Goal: Information Seeking & Learning: Check status

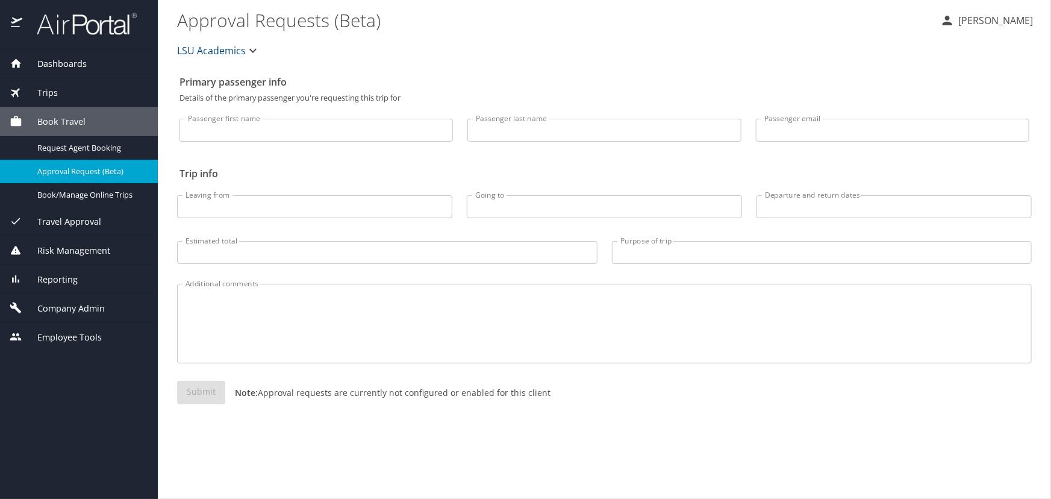
click at [96, 95] on div "Trips" at bounding box center [79, 92] width 139 height 13
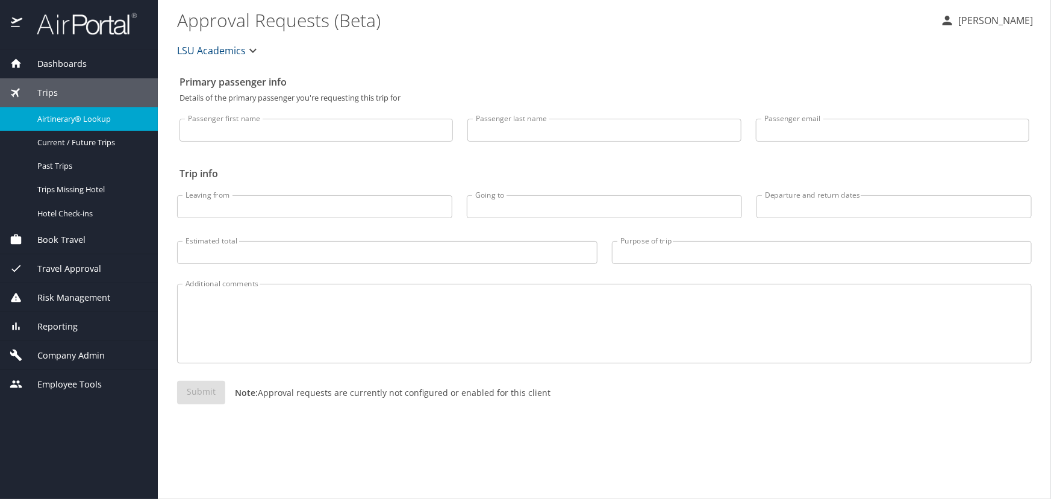
click at [84, 120] on span "Airtinerary® Lookup" at bounding box center [90, 118] width 106 height 11
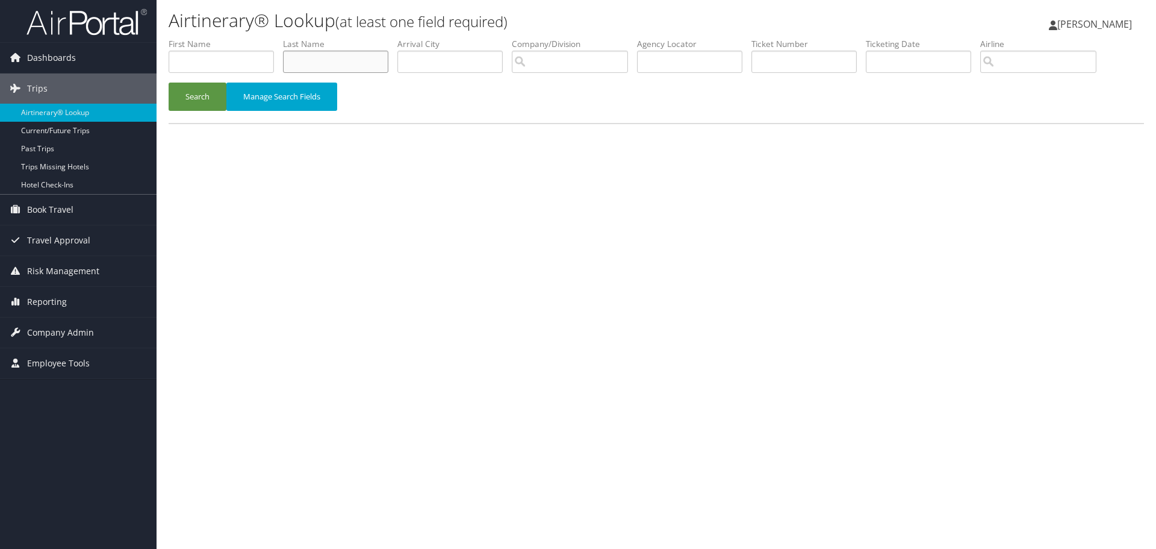
click at [333, 61] on input "text" at bounding box center [335, 62] width 105 height 22
click at [169, 83] on button "Search" at bounding box center [198, 97] width 58 height 28
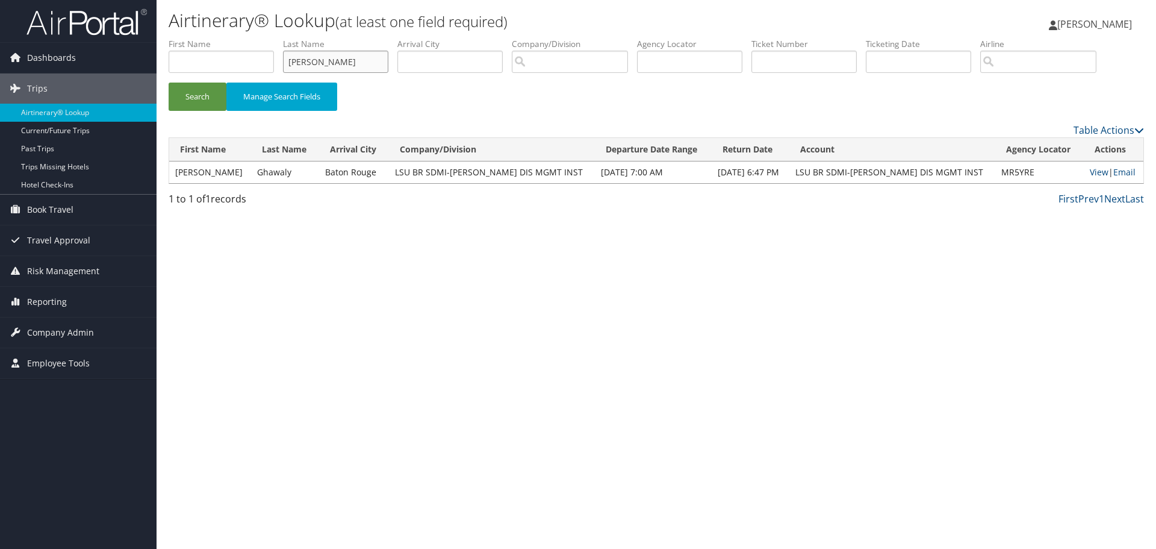
type input "ghawaly jr"
click at [169, 83] on button "Search" at bounding box center [198, 97] width 58 height 28
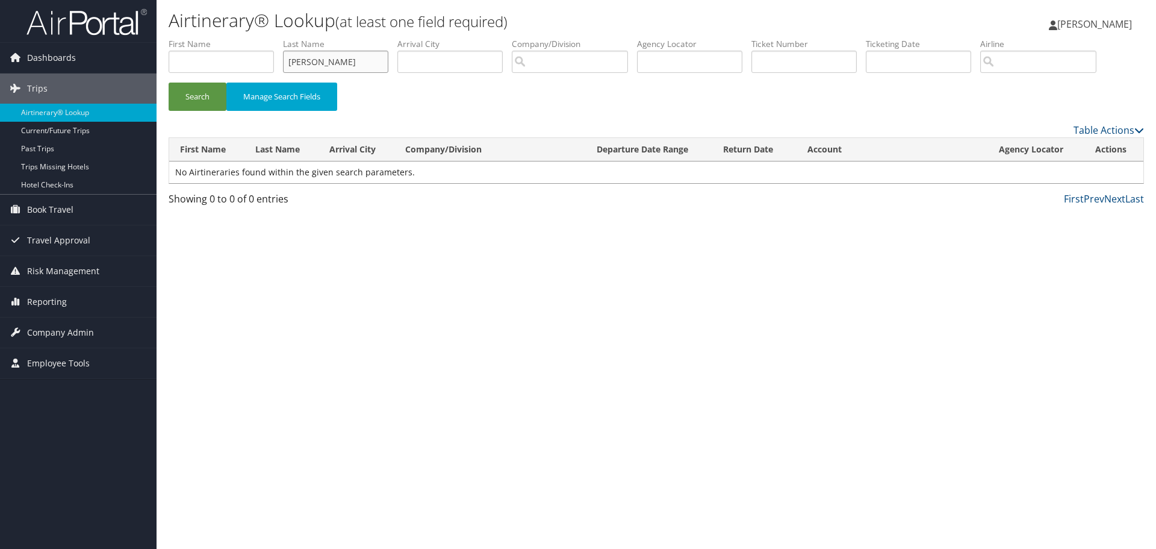
drag, startPoint x: 271, startPoint y: 66, endPoint x: 190, endPoint y: 63, distance: 80.8
click at [196, 38] on ul "First Name Last Name ghawaly jr Departure City Arrival City Company/Division Ai…" at bounding box center [657, 38] width 976 height 0
click at [169, 83] on button "Search" at bounding box center [198, 97] width 58 height 28
drag, startPoint x: 356, startPoint y: 61, endPoint x: 317, endPoint y: 66, distance: 38.8
click at [317, 66] on input "james michael" at bounding box center [335, 62] width 105 height 22
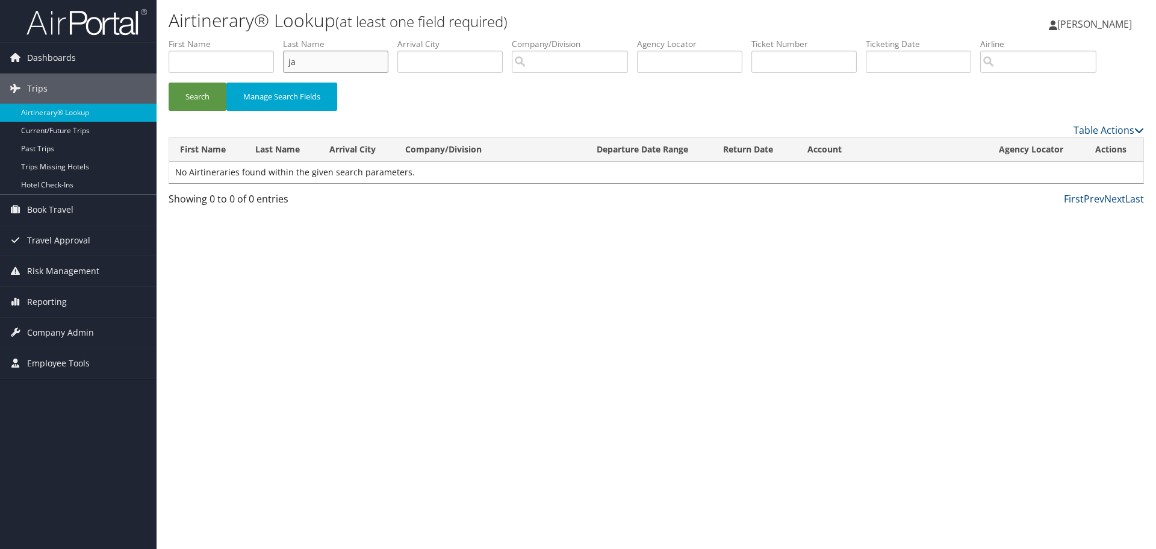
type input "j"
click at [213, 60] on input "text" at bounding box center [221, 62] width 105 height 22
type input "james michael"
click at [169, 83] on button "Search" at bounding box center [198, 97] width 58 height 28
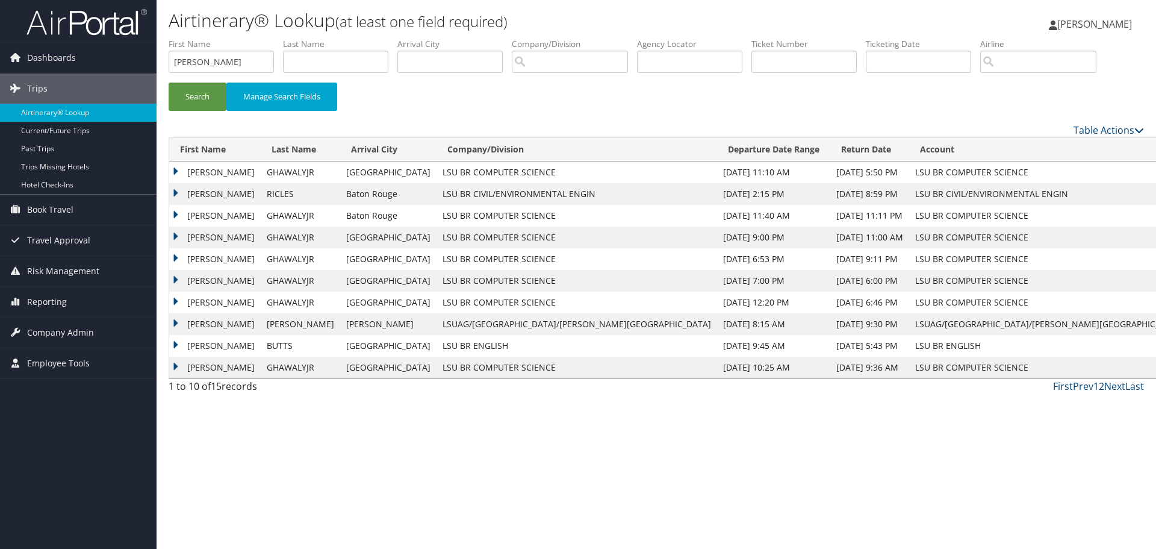
click at [192, 301] on td "JAMES MICHAEL" at bounding box center [215, 303] width 92 height 22
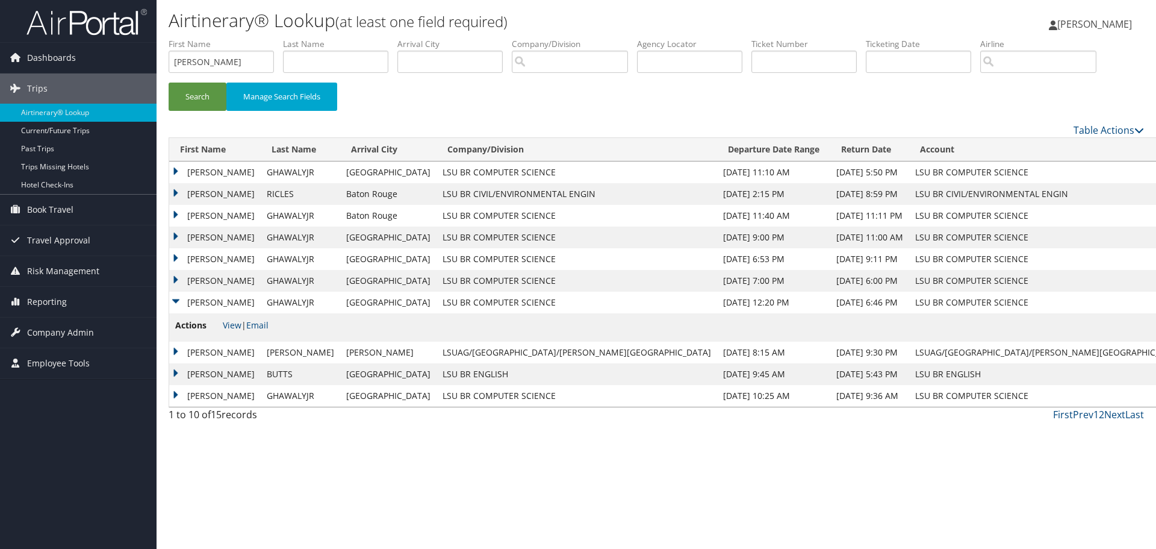
click at [176, 284] on td "JAMES MICHAEL" at bounding box center [215, 281] width 92 height 22
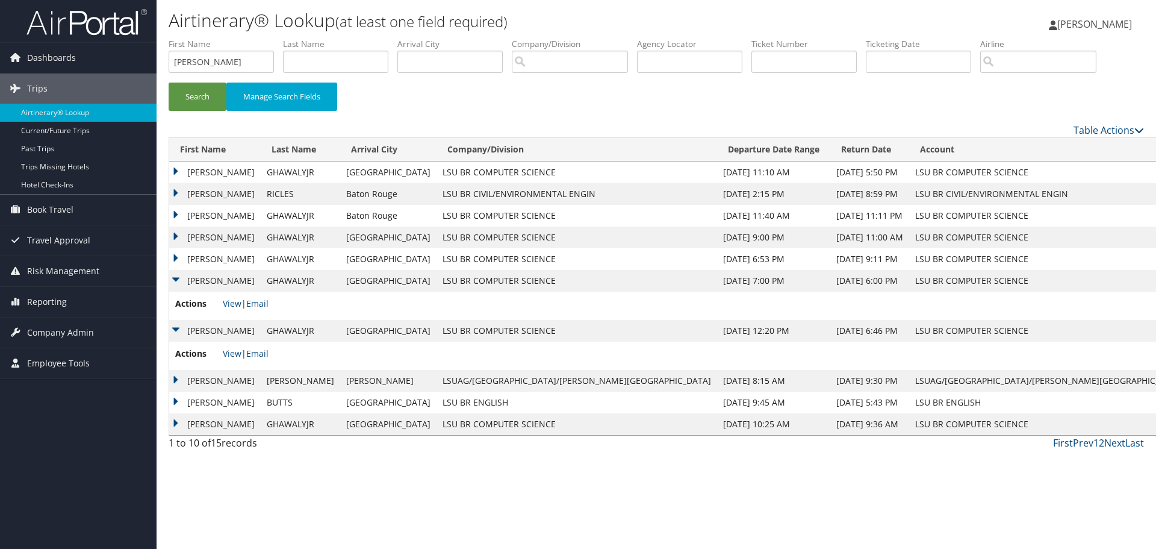
click at [176, 261] on td "JAMES MICHAEL" at bounding box center [215, 259] width 92 height 22
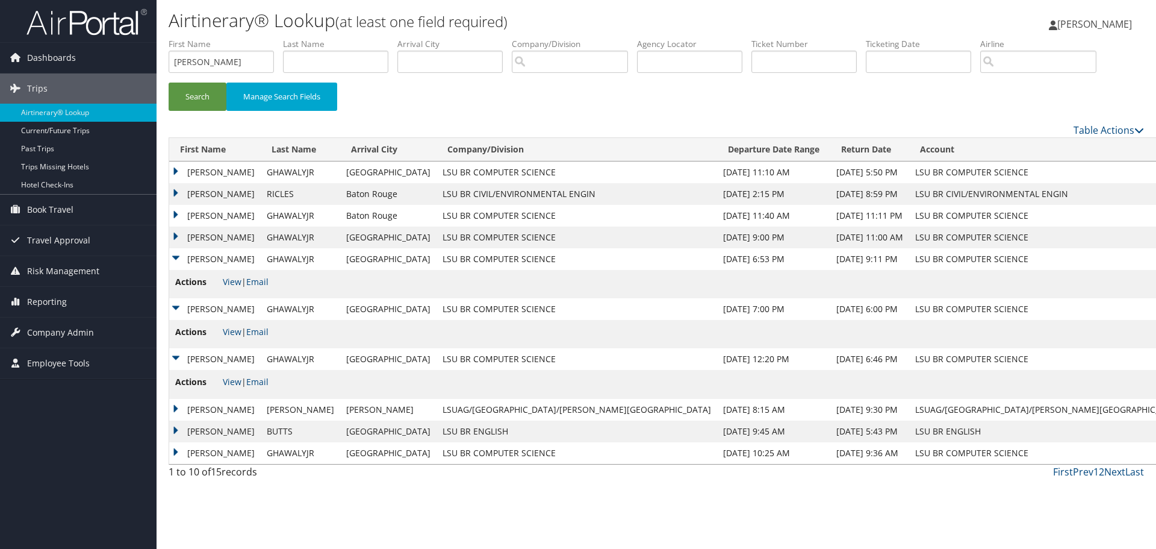
click at [175, 234] on td "JAMES MICHAEL" at bounding box center [215, 237] width 92 height 22
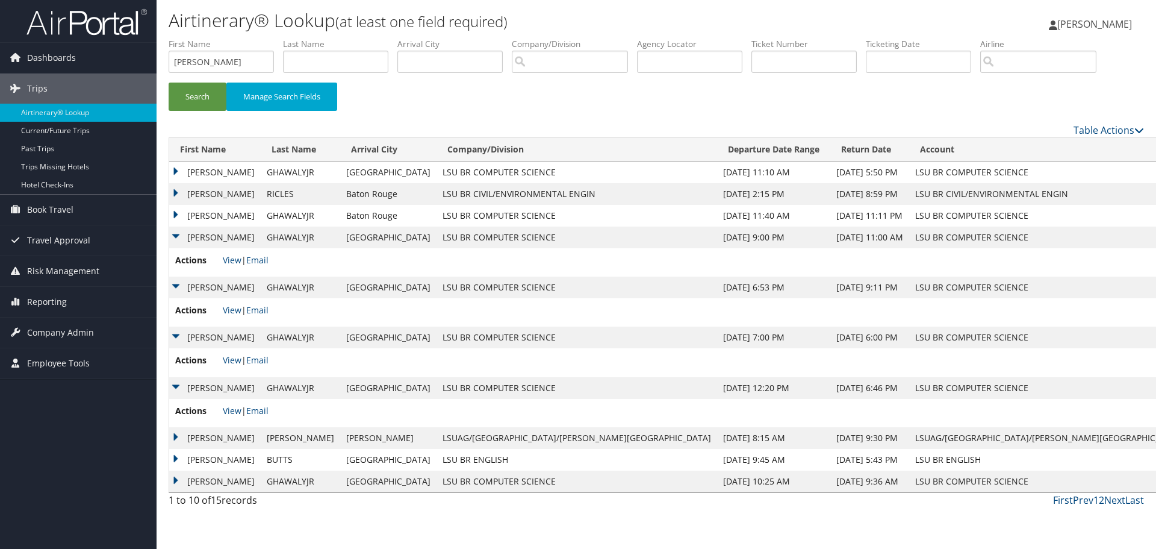
click at [175, 212] on td "JAMES MICHAEL" at bounding box center [215, 216] width 92 height 22
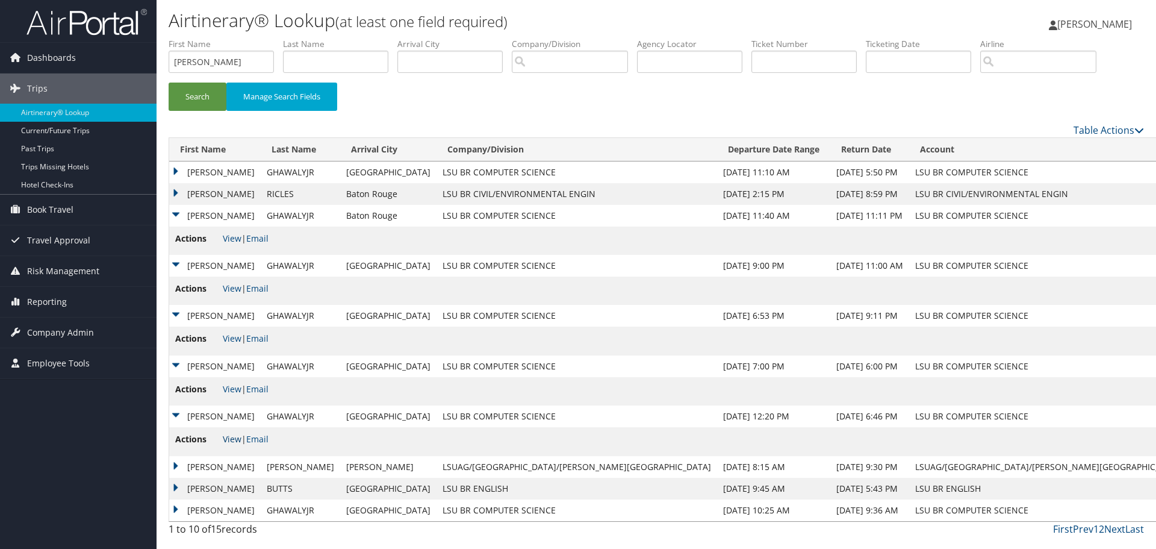
click at [227, 440] on link "View" at bounding box center [232, 438] width 19 height 11
click at [178, 417] on td "JAMES MICHAEL" at bounding box center [215, 416] width 92 height 22
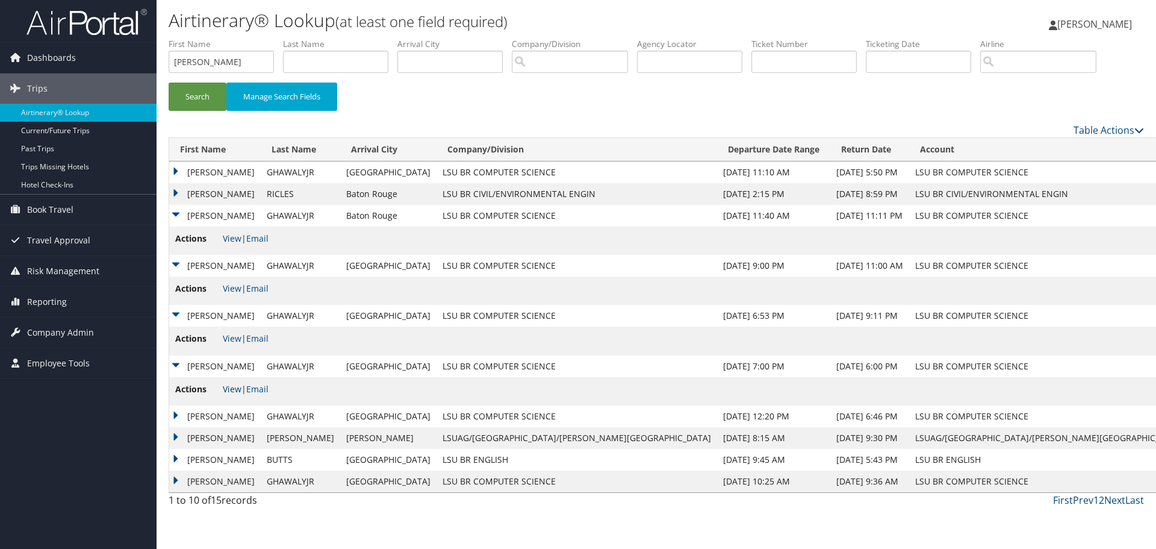
click at [229, 387] on link "View" at bounding box center [232, 388] width 19 height 11
click at [175, 366] on td "JAMES MICHAEL" at bounding box center [215, 366] width 92 height 22
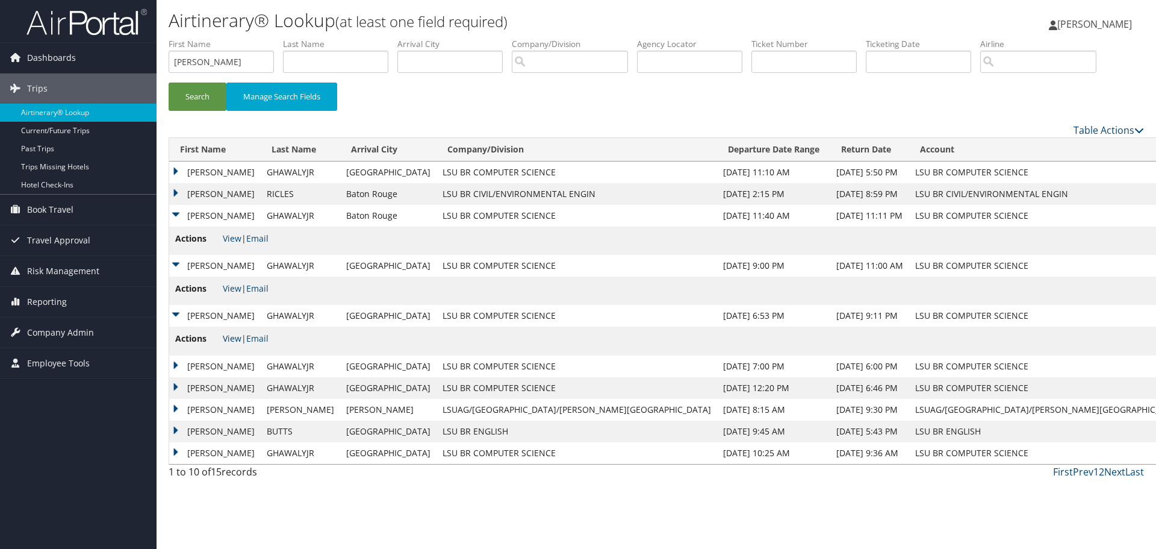
click at [228, 339] on link "View" at bounding box center [232, 337] width 19 height 11
click at [175, 317] on td "JAMES MICHAEL" at bounding box center [215, 316] width 92 height 22
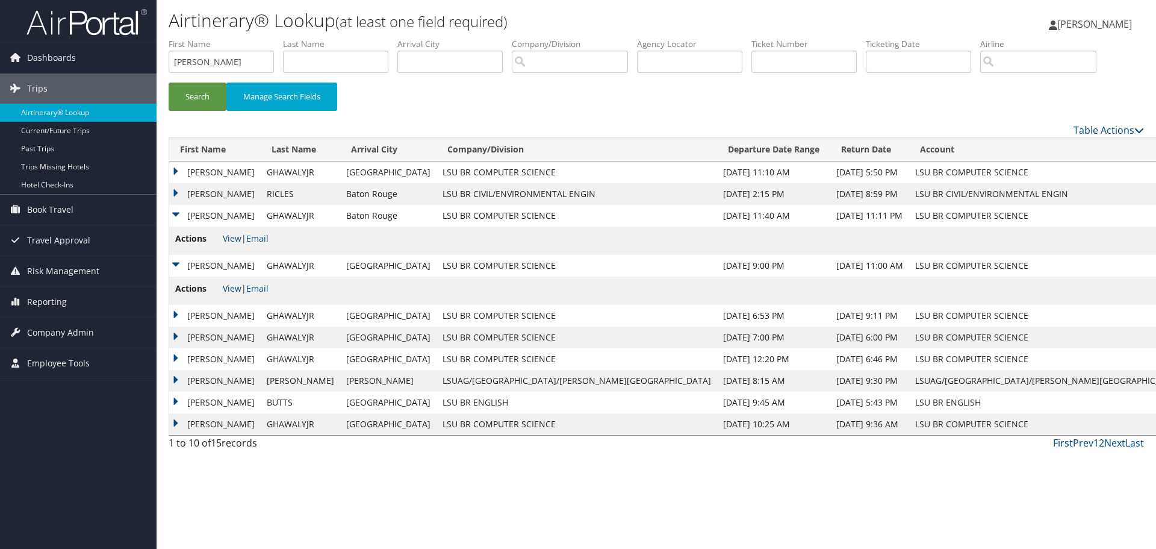
click at [232, 288] on link "View" at bounding box center [232, 287] width 19 height 11
click at [172, 266] on td "JAMES MICHAEL" at bounding box center [215, 266] width 92 height 22
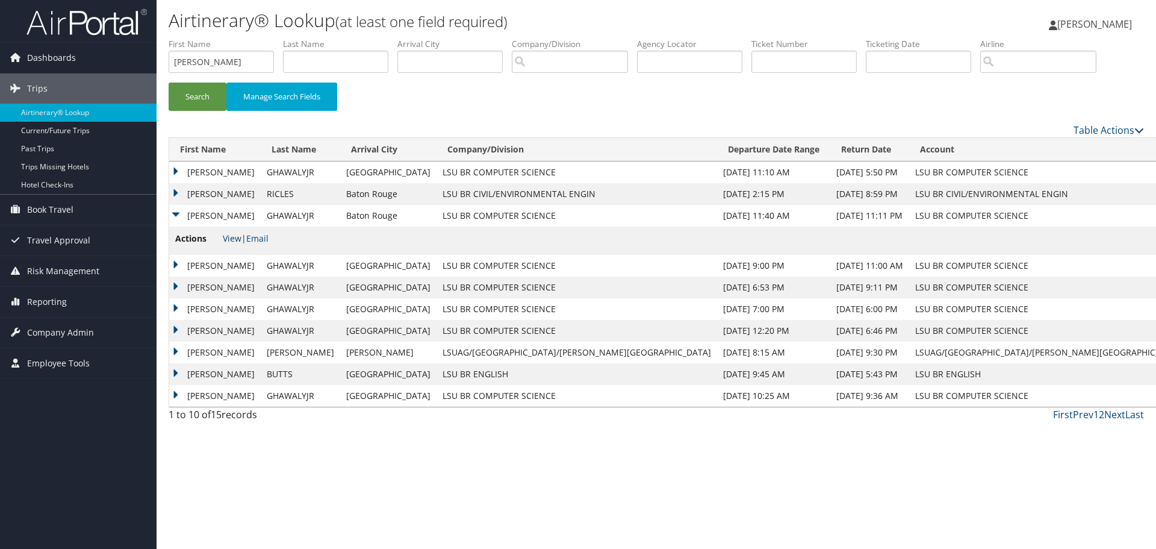
click at [236, 240] on link "View" at bounding box center [232, 237] width 19 height 11
drag, startPoint x: 243, startPoint y: 63, endPoint x: 73, endPoint y: 51, distance: 170.9
click at [88, 54] on div "Dashboards AirPortal 360™ (Manager) My Travel Dashboard Trips Airtinerary® Look…" at bounding box center [578, 274] width 1156 height 549
paste input "0017143370445"
type input "0017143370445"
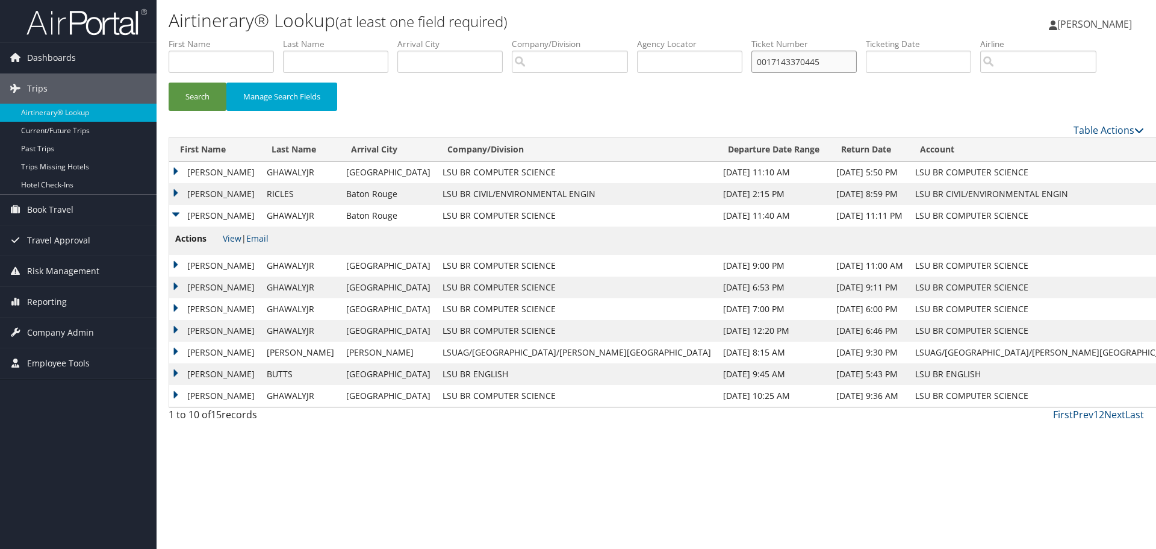
click at [169, 83] on button "Search" at bounding box center [198, 97] width 58 height 28
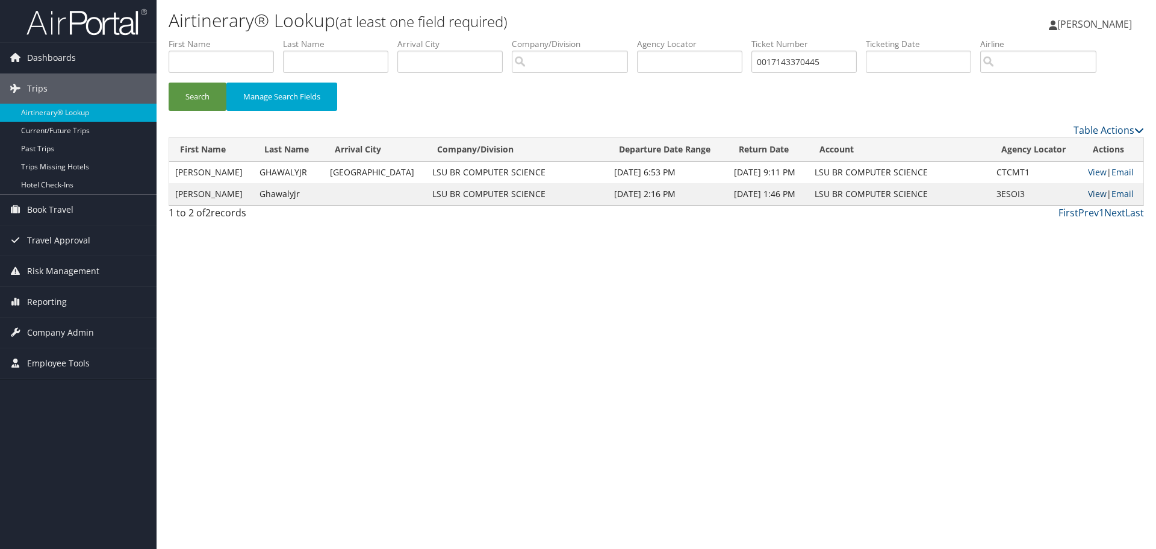
click at [1088, 196] on link "View" at bounding box center [1097, 193] width 19 height 11
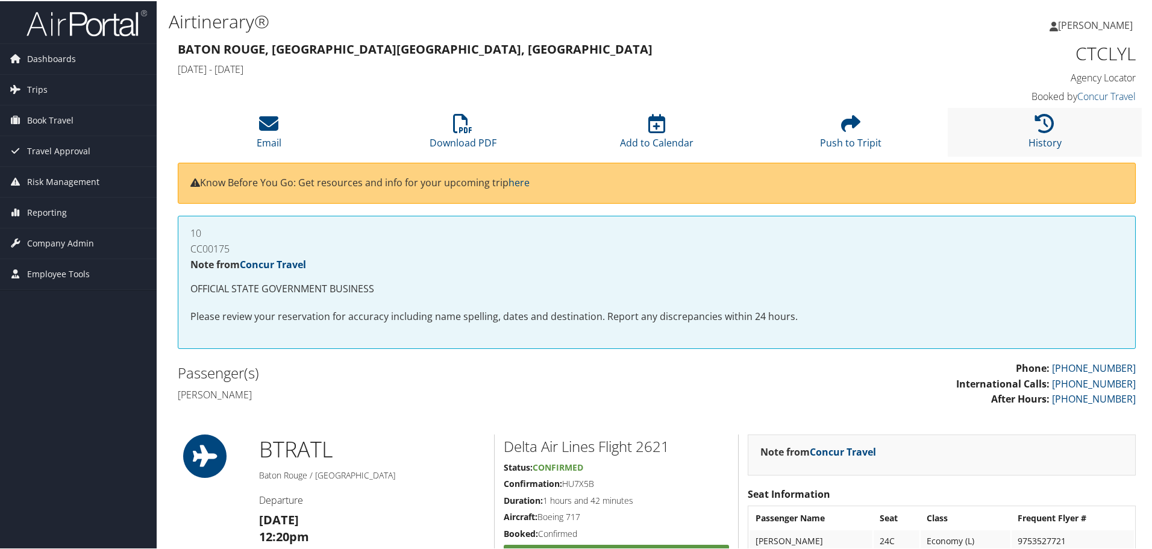
click at [1022, 139] on li "History" at bounding box center [1044, 131] width 194 height 49
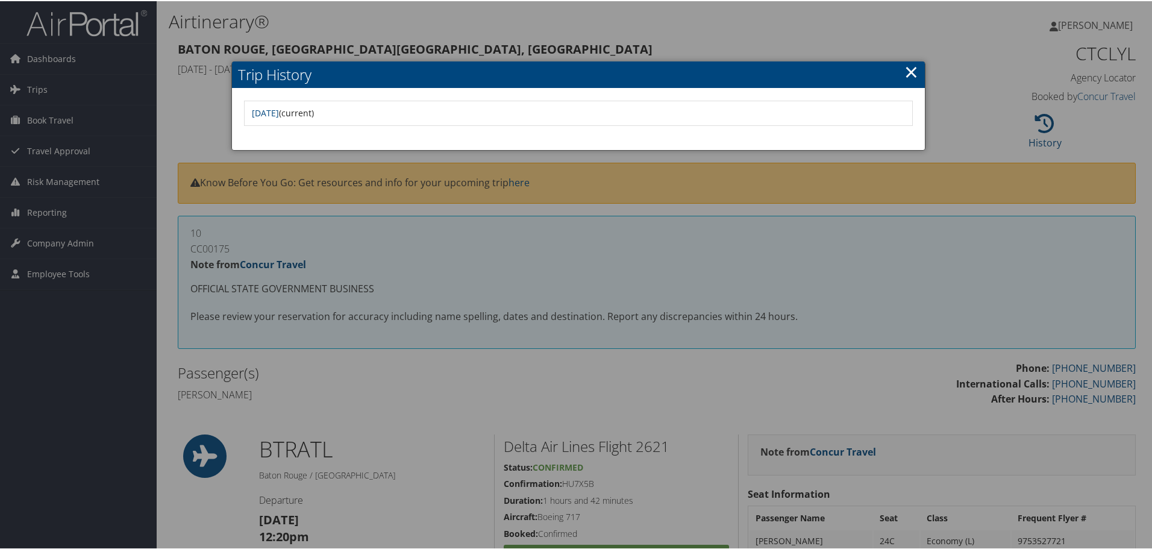
click at [741, 363] on div at bounding box center [578, 274] width 1156 height 549
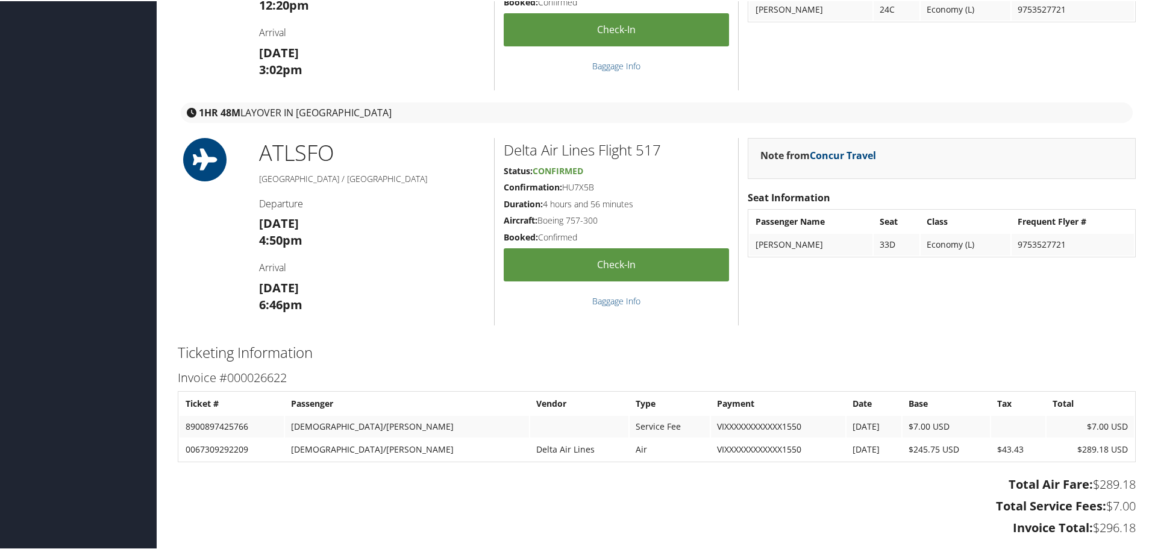
scroll to position [542, 0]
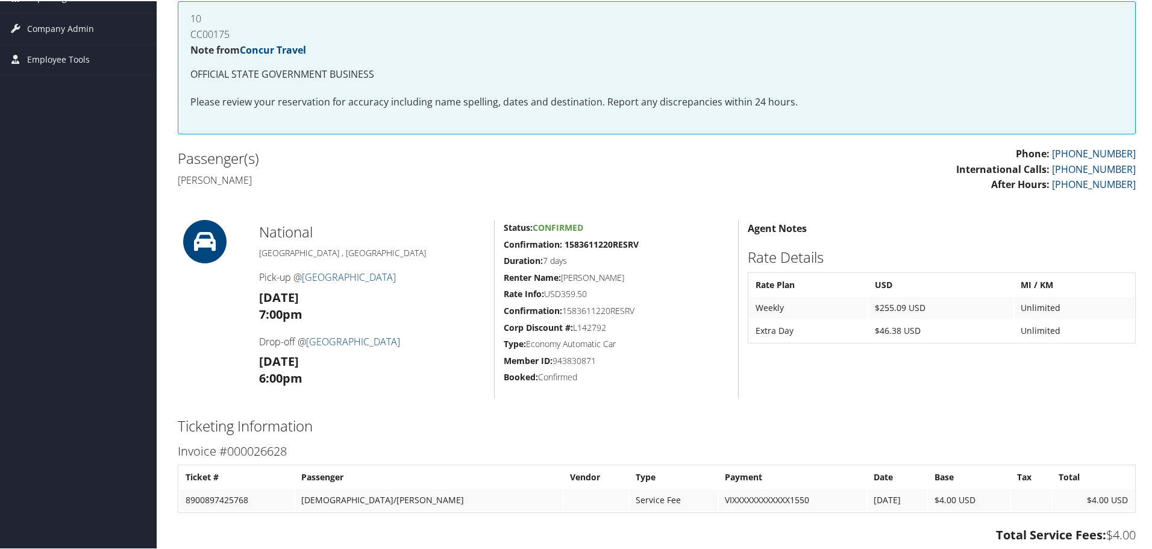
scroll to position [301, 0]
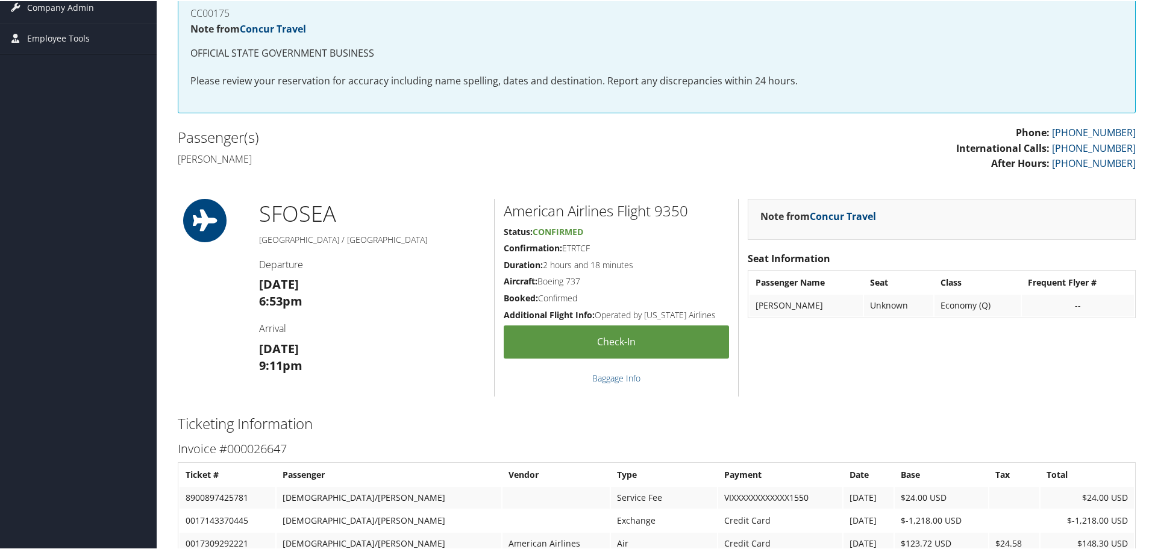
scroll to position [301, 0]
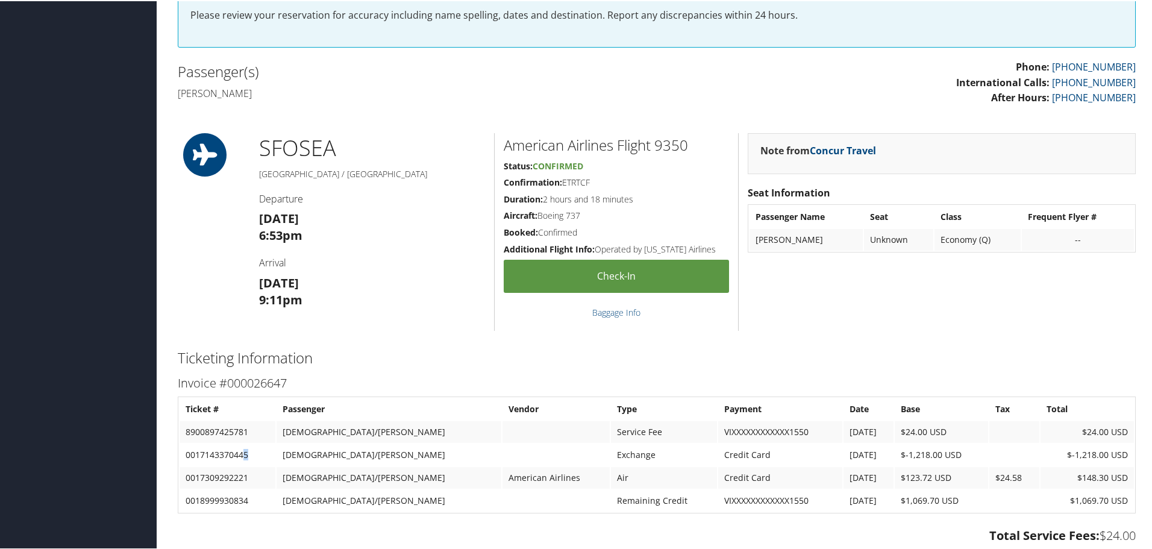
click at [244, 454] on td "0017143370445" at bounding box center [227, 454] width 96 height 22
click at [246, 454] on td "0017143370445" at bounding box center [227, 454] width 96 height 22
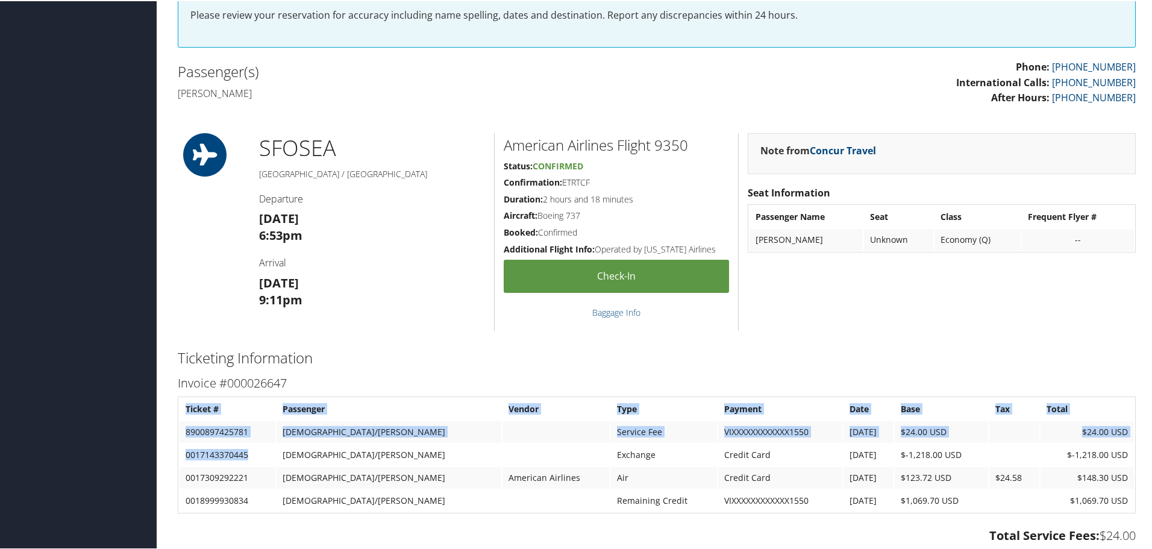
drag, startPoint x: 247, startPoint y: 454, endPoint x: 175, endPoint y: 455, distance: 71.7
click at [175, 455] on div "Invoice #000026647 Ticket # Passenger Vendor Type Payment Date Base Tax Total 8…" at bounding box center [657, 481] width 976 height 219
click at [182, 455] on td "0017143370445" at bounding box center [227, 454] width 96 height 22
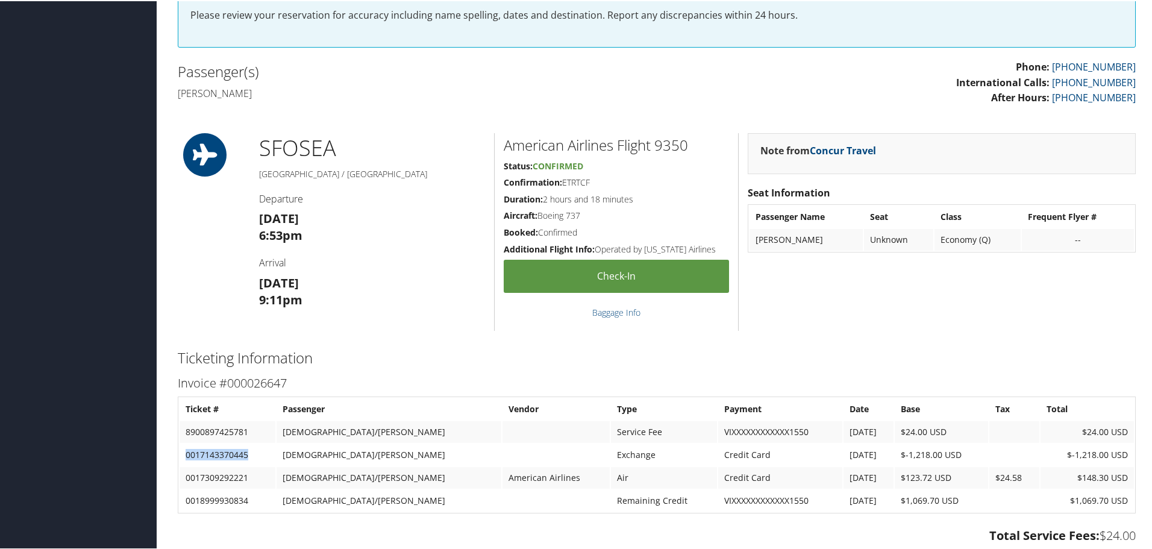
drag, startPoint x: 186, startPoint y: 455, endPoint x: 248, endPoint y: 457, distance: 62.1
click at [248, 457] on td "0017143370445" at bounding box center [227, 454] width 96 height 22
copy td "0017143370445"
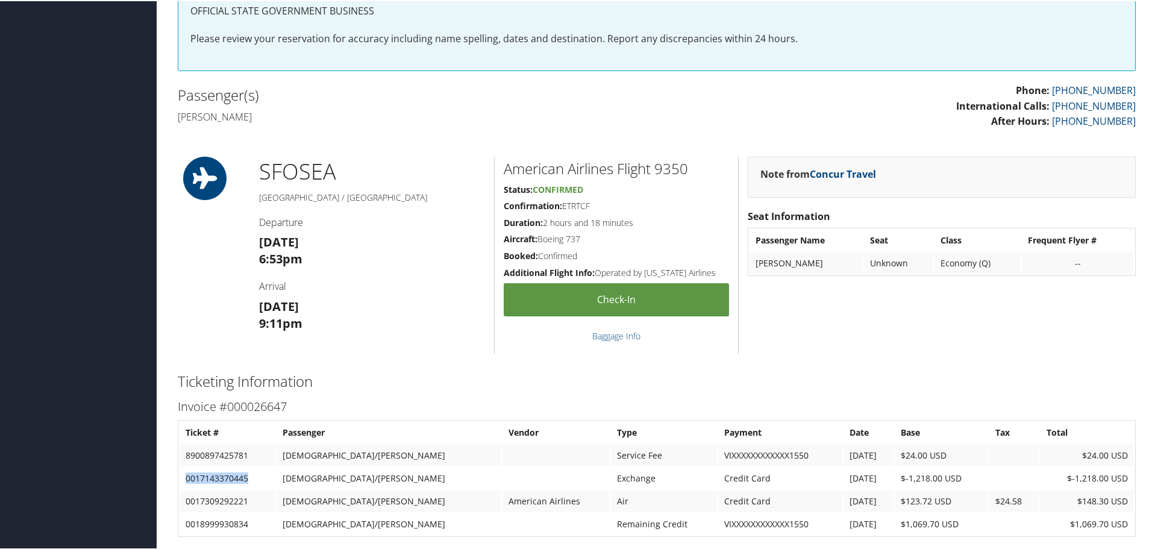
scroll to position [295, 0]
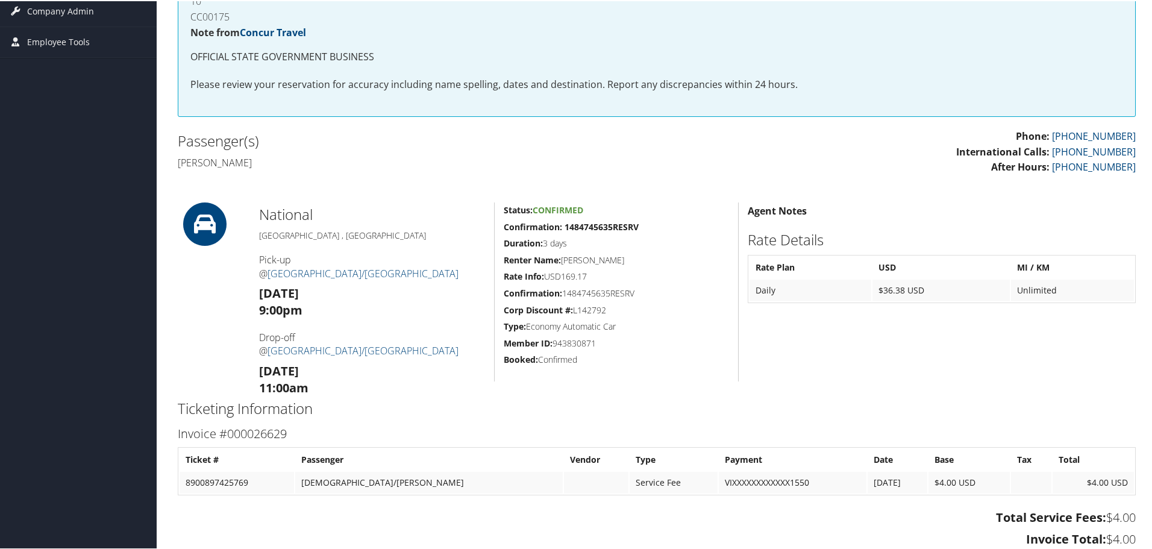
scroll to position [60, 0]
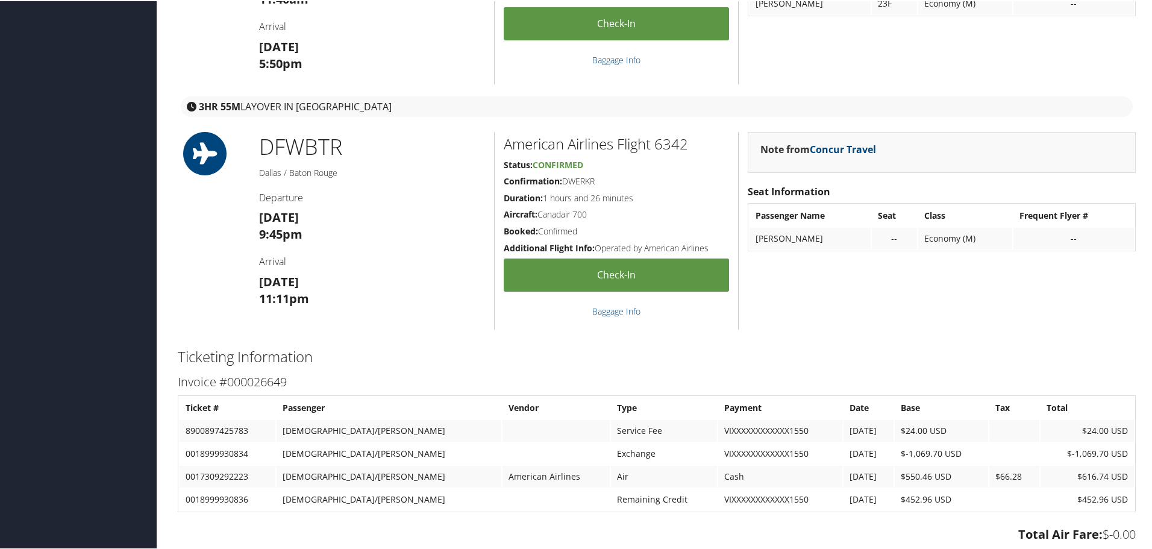
scroll to position [542, 0]
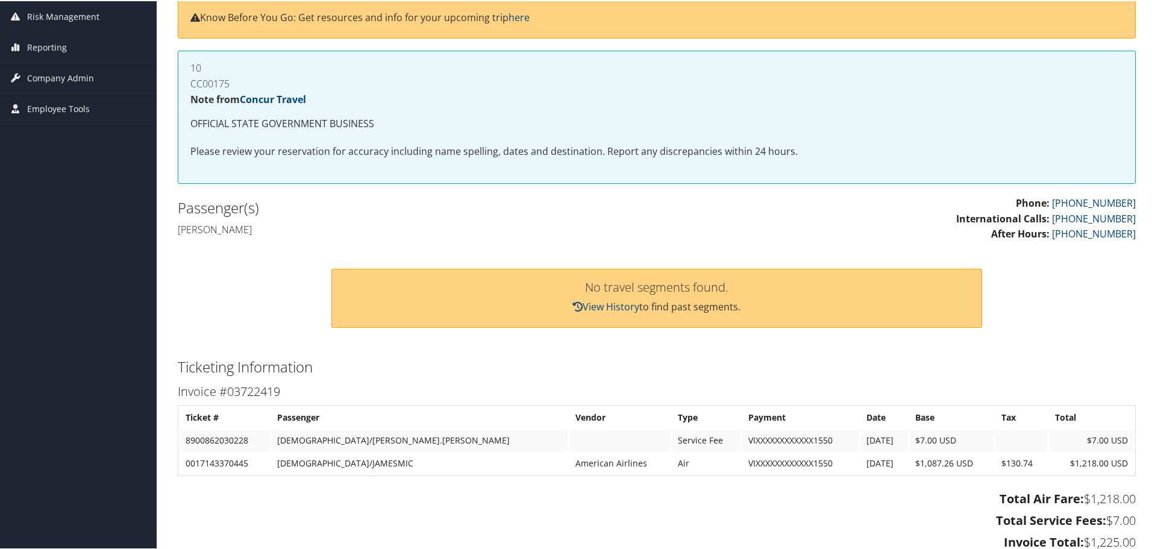
scroll to position [343, 0]
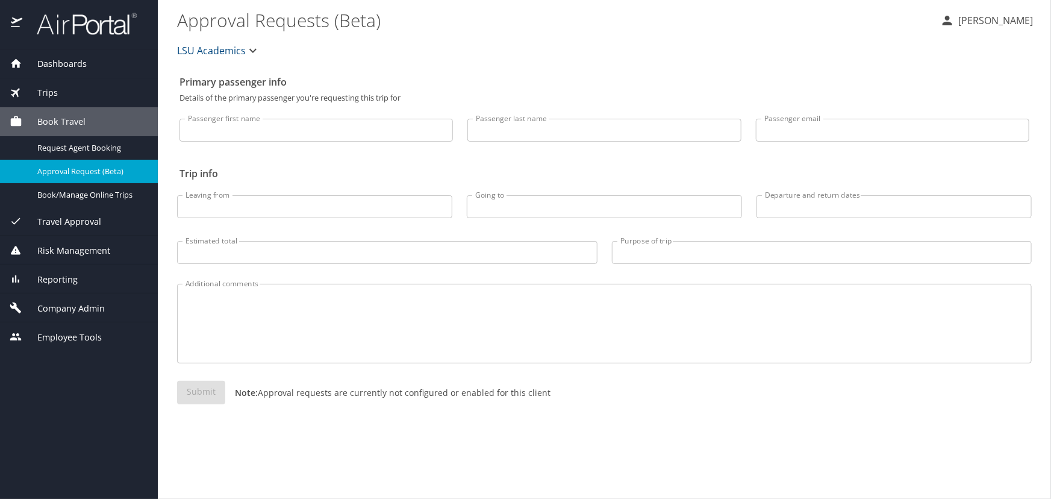
click at [84, 99] on div "Trips" at bounding box center [79, 92] width 158 height 29
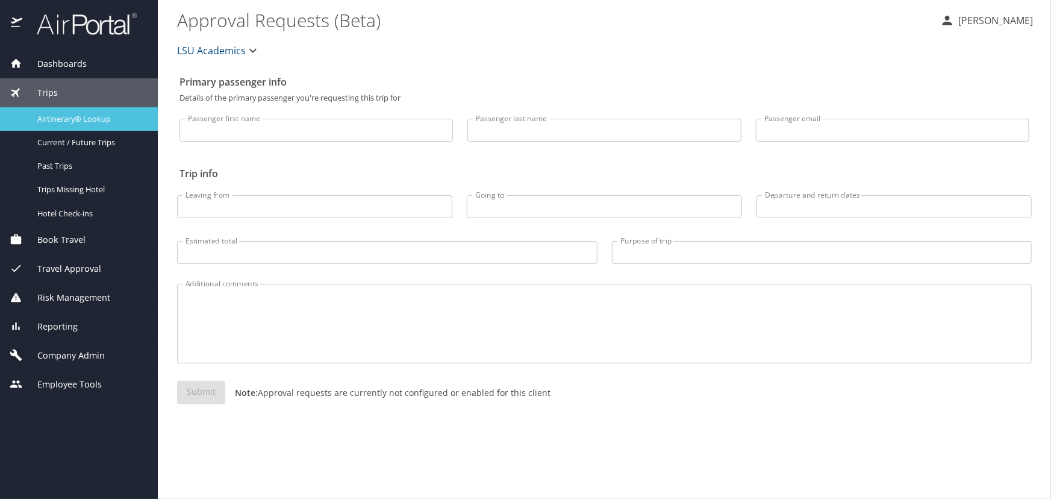
click at [89, 115] on span "Airtinerary® Lookup" at bounding box center [90, 118] width 106 height 11
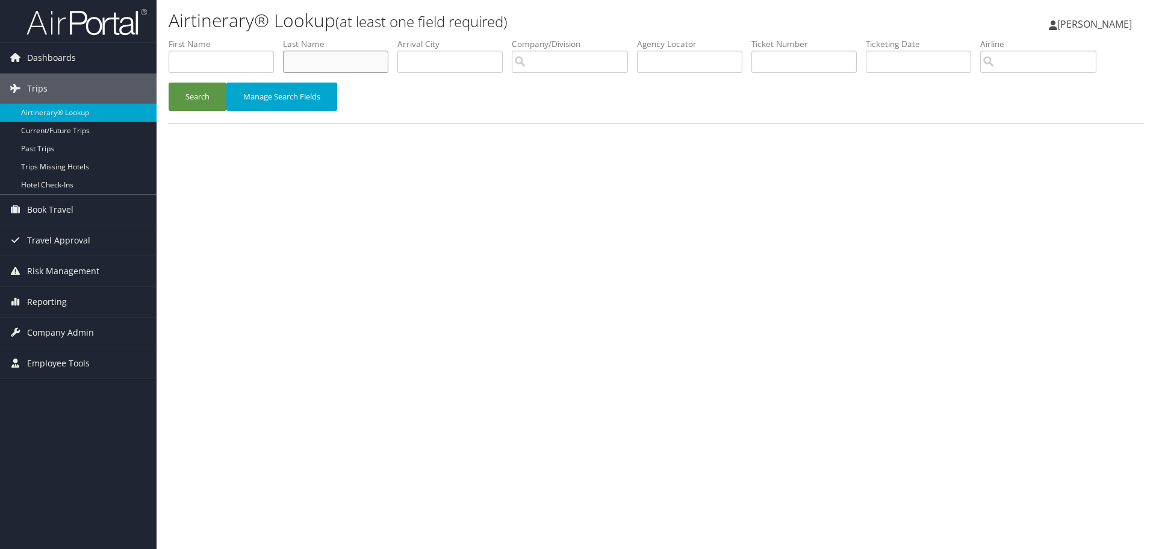
click at [310, 65] on input "text" at bounding box center [335, 62] width 105 height 22
type input "[PERSON_NAME]"
click at [169, 83] on button "Search" at bounding box center [198, 97] width 58 height 28
